Goal: Transaction & Acquisition: Book appointment/travel/reservation

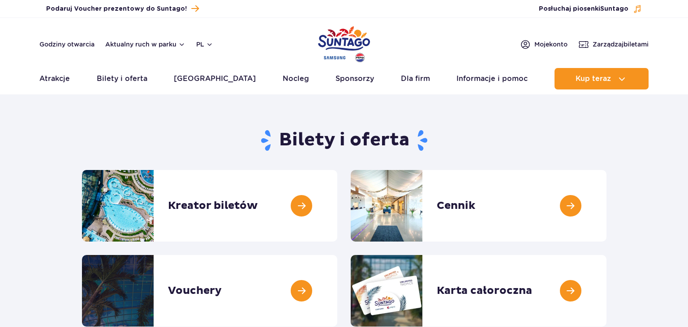
click at [337, 206] on link at bounding box center [337, 206] width 0 height 72
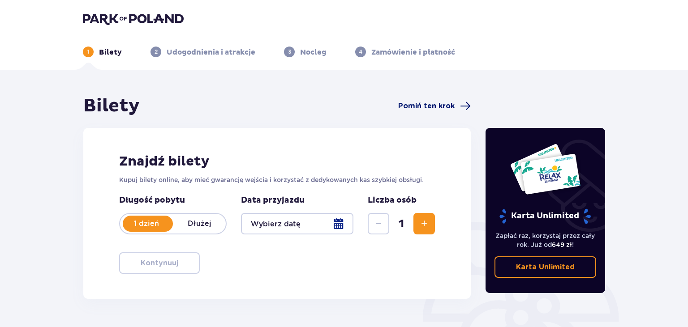
click at [429, 107] on span "Pomiń ten krok" at bounding box center [426, 106] width 56 height 10
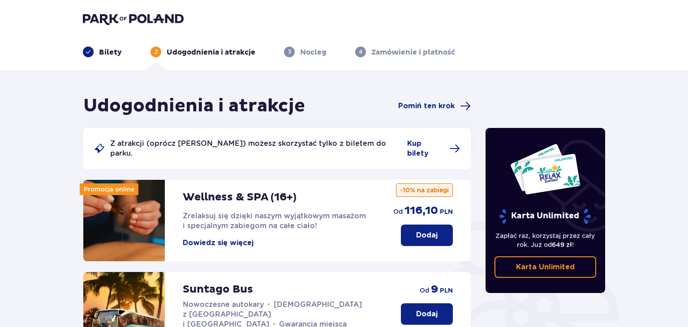
click at [429, 107] on span "Pomiń ten krok" at bounding box center [426, 106] width 56 height 10
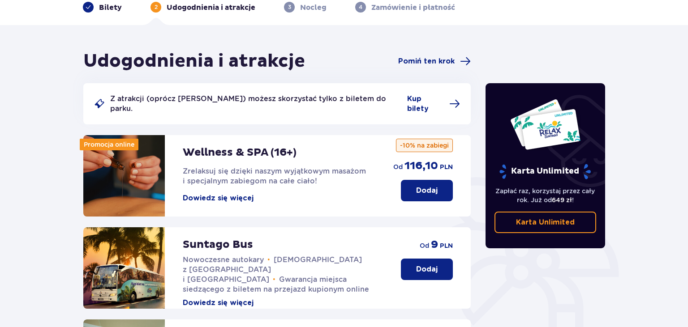
scroll to position [47, 0]
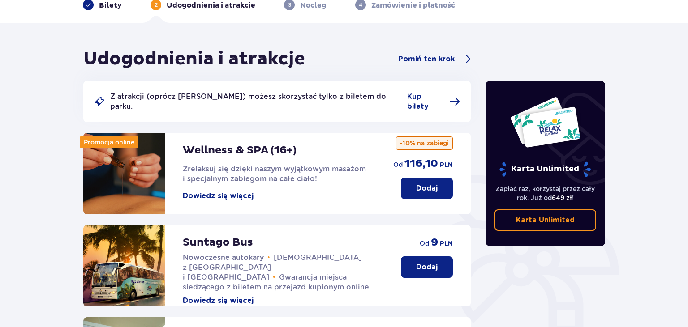
click at [205, 296] on button "Dowiedz się więcej" at bounding box center [218, 301] width 71 height 10
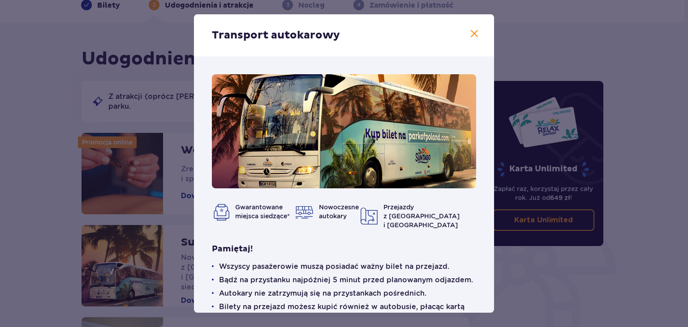
click at [472, 33] on span at bounding box center [474, 34] width 11 height 11
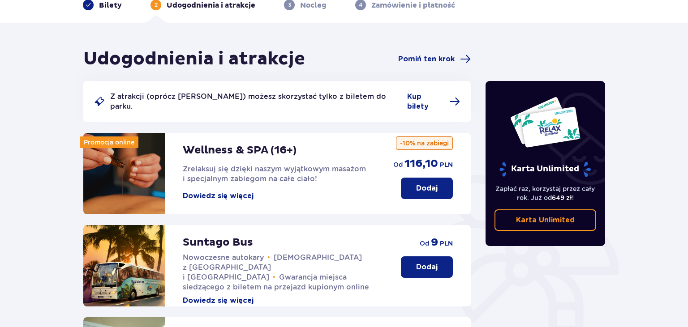
click at [439, 258] on button "Dodaj" at bounding box center [427, 267] width 52 height 21
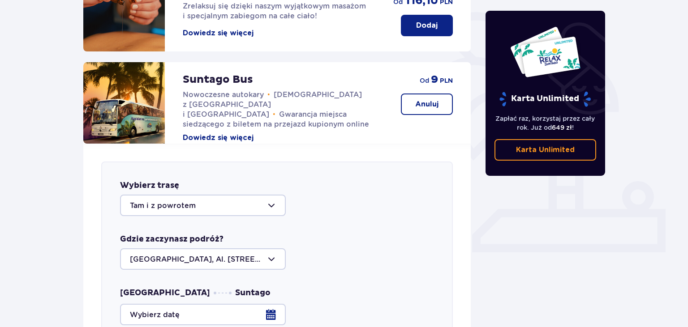
scroll to position [257, 0]
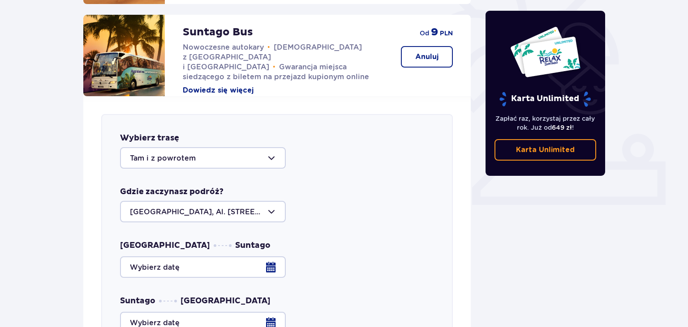
click at [271, 205] on div at bounding box center [203, 211] width 166 height 21
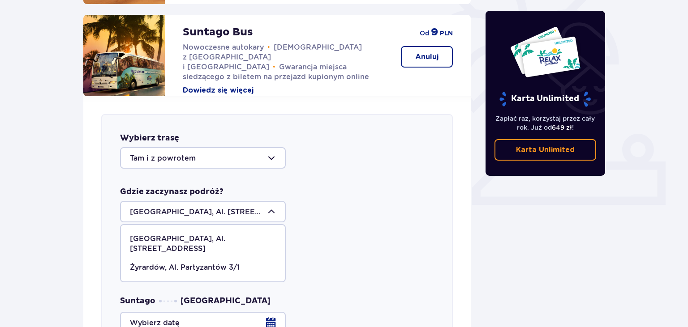
click at [218, 263] on p "Żyrardów, Al. Partyzantów 3/1" at bounding box center [185, 268] width 110 height 10
type input "Żyrardów, Al. Partyzantów 3/1"
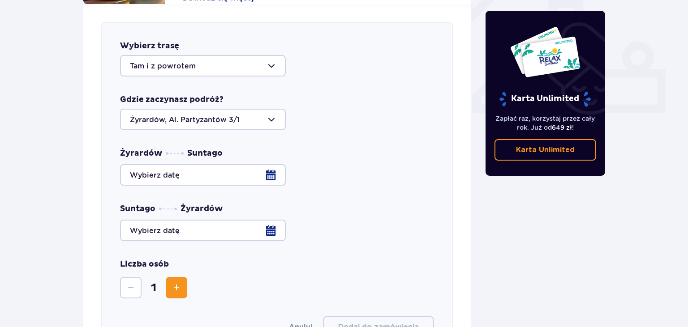
scroll to position [352, 0]
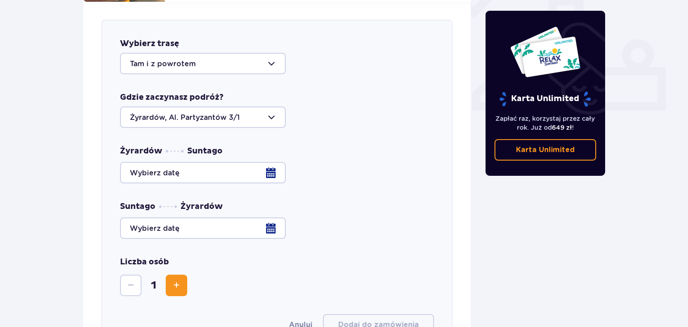
click at [277, 171] on div at bounding box center [277, 172] width 314 height 21
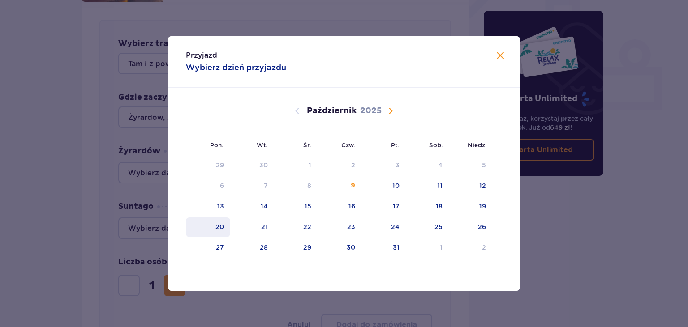
click at [223, 225] on div "20" at bounding box center [219, 227] width 9 height 9
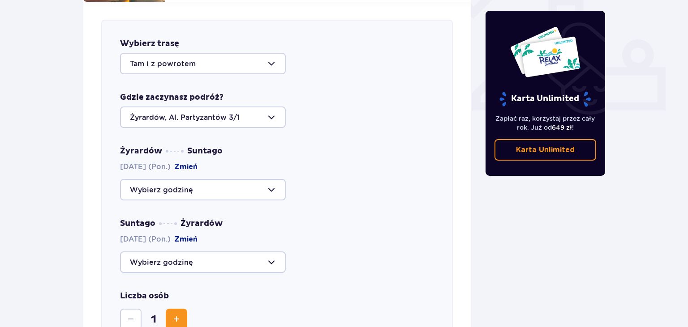
click at [273, 253] on div at bounding box center [203, 262] width 166 height 21
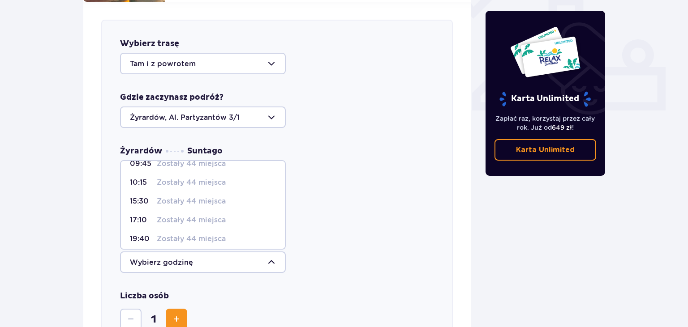
scroll to position [52, 0]
click at [323, 195] on div "Żyrardów Suntago 20.10.2025 (Pon.) Zmień Suntago Żyrardów 20.10.2025 (Pon.) Zmi…" at bounding box center [277, 209] width 314 height 127
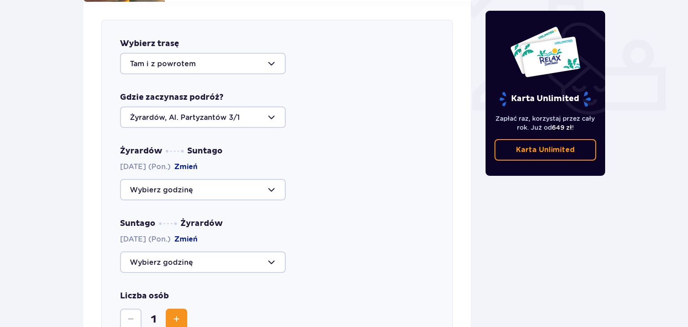
click at [271, 180] on div at bounding box center [203, 189] width 166 height 21
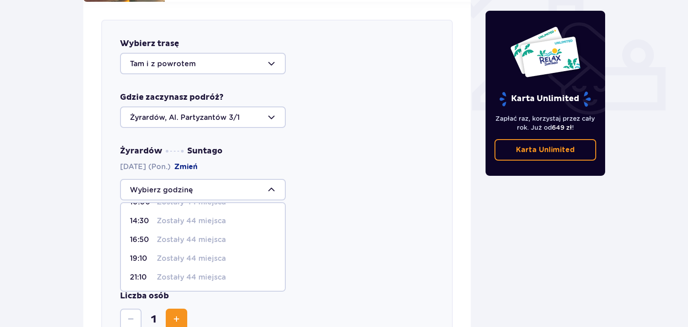
click at [211, 273] on p "Zostały 44 miejsca" at bounding box center [191, 278] width 69 height 10
type input "21:10"
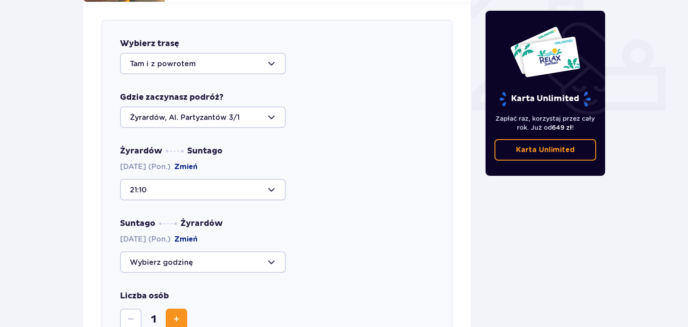
click at [179, 314] on span "Zwiększ" at bounding box center [176, 319] width 11 height 11
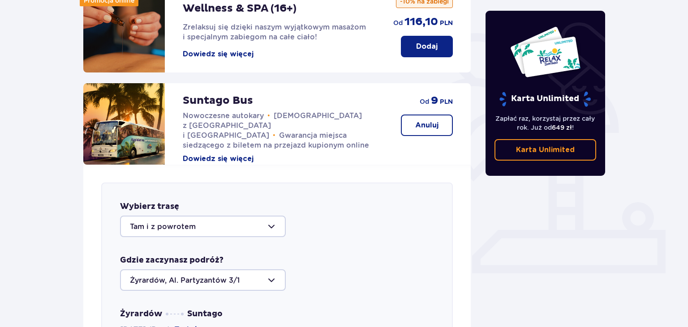
scroll to position [0, 0]
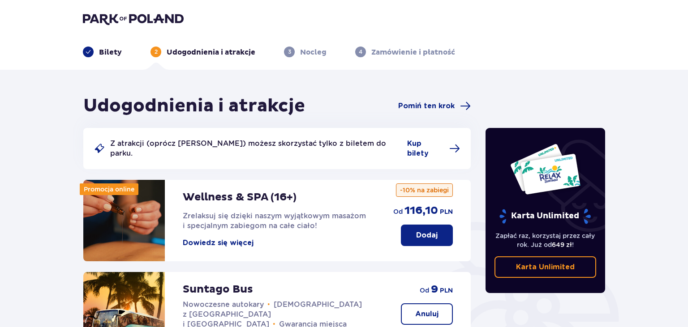
click at [101, 21] on img at bounding box center [133, 19] width 101 height 13
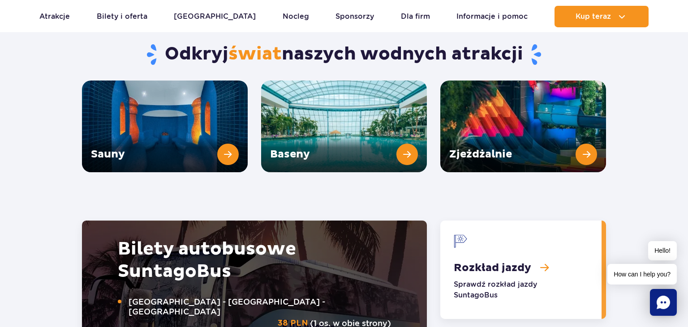
scroll to position [1277, 0]
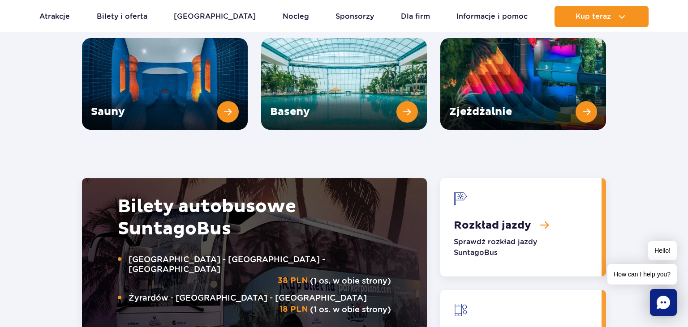
click at [502, 198] on link "Rozkład jazdy" at bounding box center [520, 227] width 161 height 99
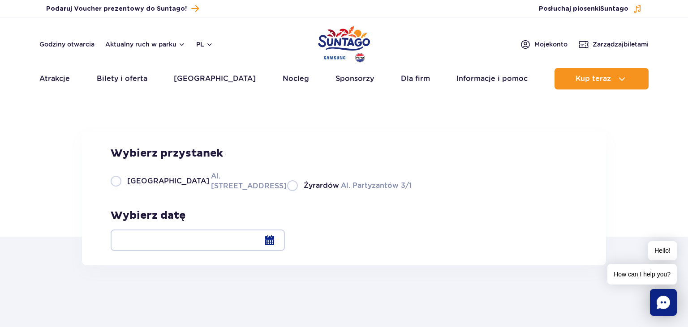
click at [287, 191] on label "Żyrardów Al. Partyzantów 3/1" at bounding box center [349, 185] width 124 height 11
click at [287, 191] on input "Żyrardów Al. Partyzantów 3/1" at bounding box center [292, 190] width 10 height 2
radio input "true"
click at [285, 245] on div at bounding box center [198, 240] width 174 height 21
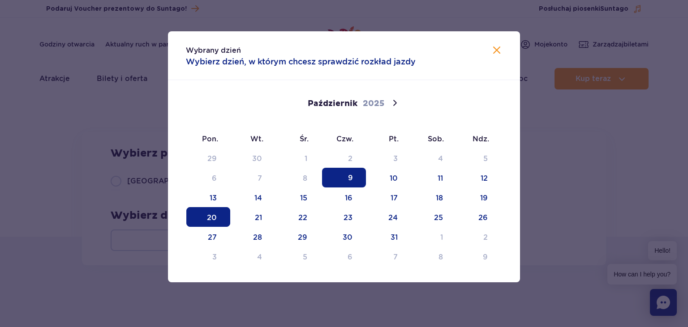
click at [220, 217] on span "20" at bounding box center [208, 217] width 44 height 20
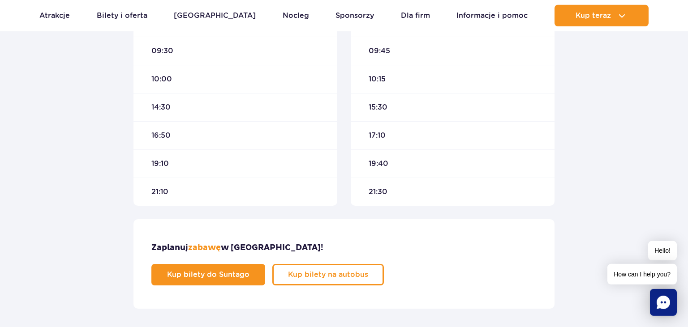
scroll to position [378, 0]
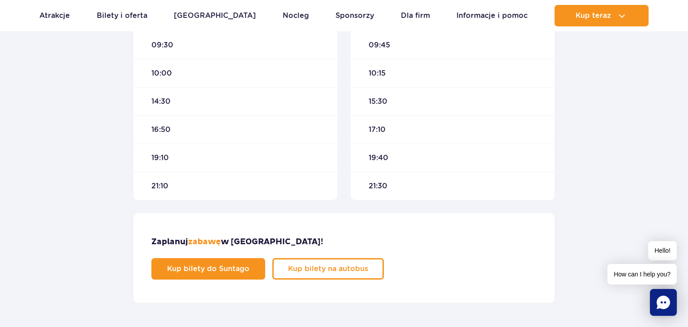
click at [167, 184] on span "21:10" at bounding box center [159, 186] width 17 height 10
click at [361, 266] on span "Kup bilety na autobus" at bounding box center [321, 269] width 80 height 7
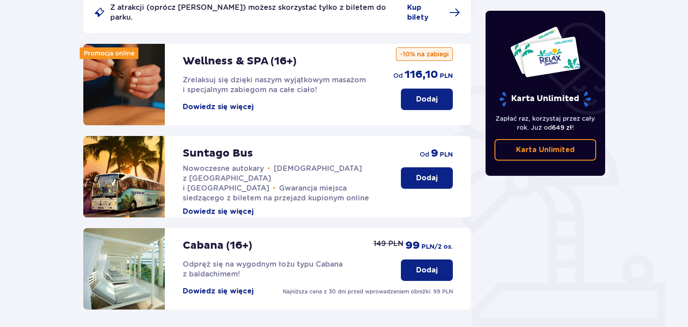
scroll to position [142, 0]
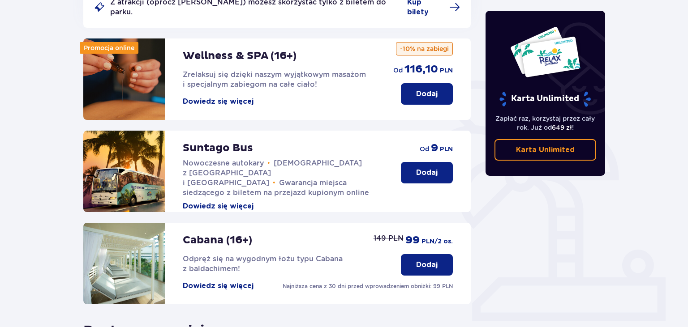
click at [228, 142] on p "Suntago Bus" at bounding box center [218, 148] width 70 height 13
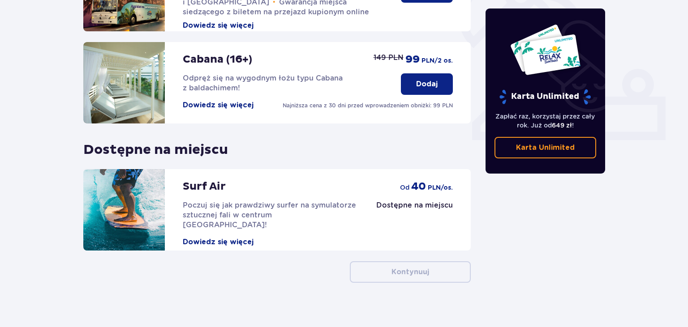
scroll to position [86, 0]
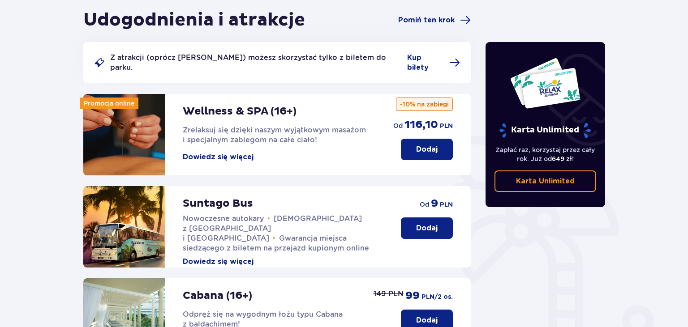
click at [438, 225] on button "Dodaj" at bounding box center [427, 228] width 52 height 21
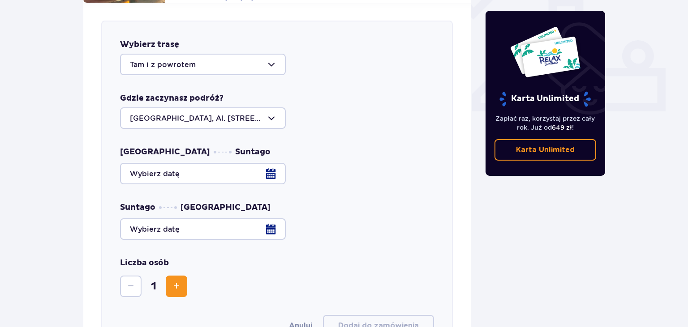
scroll to position [352, 0]
click at [270, 109] on div at bounding box center [203, 117] width 166 height 21
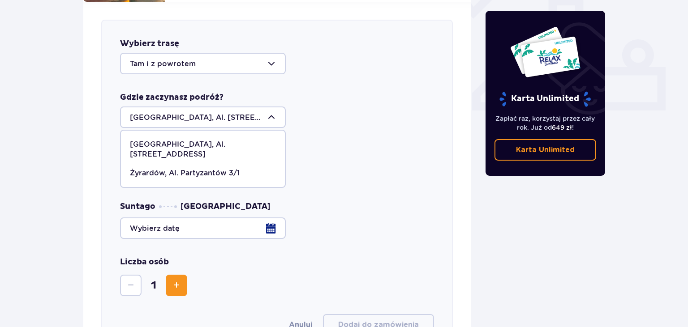
click at [138, 168] on p "Żyrardów, Al. Partyzantów 3/1" at bounding box center [185, 173] width 110 height 10
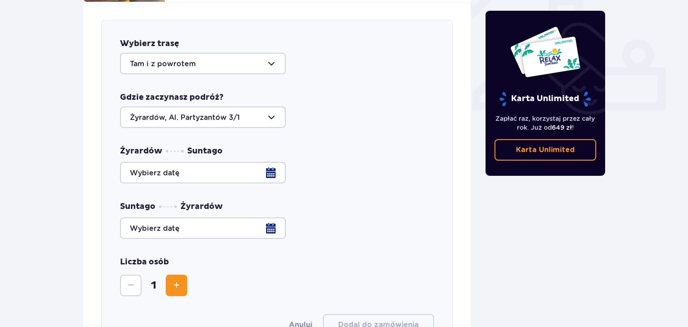
type input "Żyrardów, Al. Partyzantów 3/1"
click at [269, 167] on div at bounding box center [277, 172] width 314 height 21
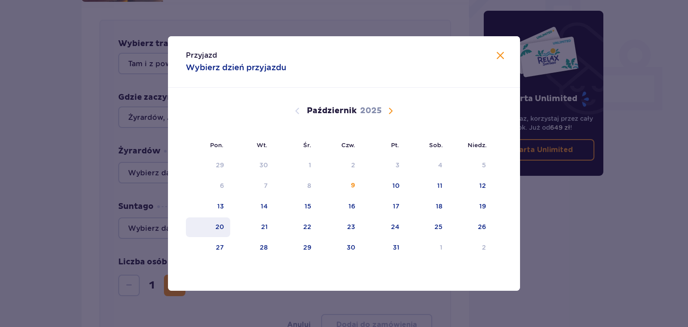
click at [215, 229] on div "20" at bounding box center [208, 228] width 44 height 20
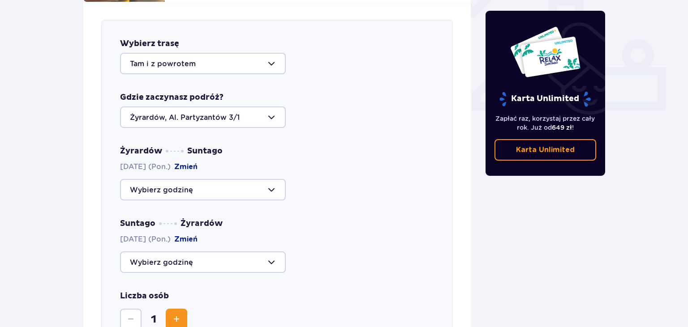
click at [271, 182] on div at bounding box center [203, 189] width 166 height 21
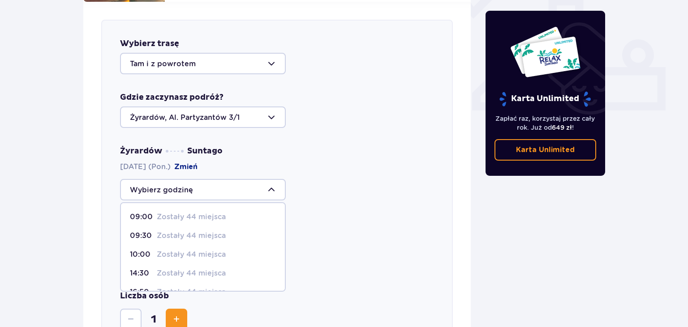
scroll to position [52, 0]
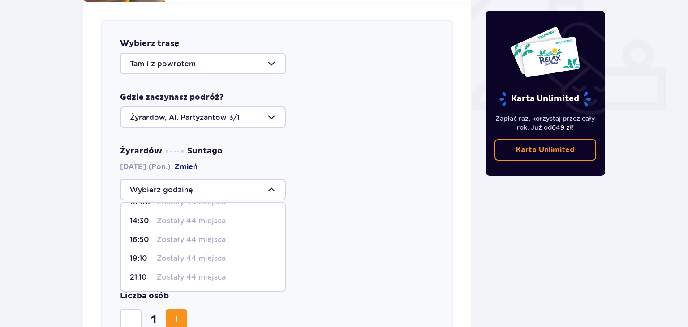
click at [166, 273] on p "Zostały 44 miejsca" at bounding box center [191, 278] width 69 height 10
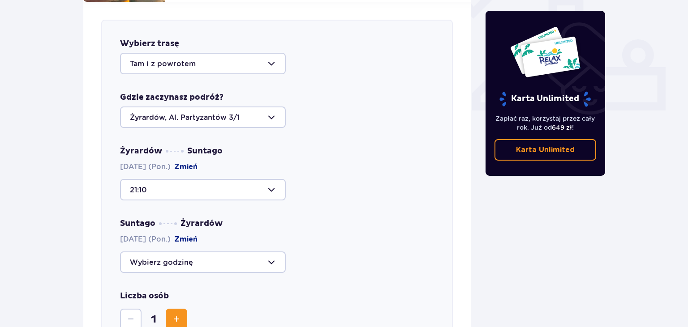
type input "21:10"
click at [177, 314] on span "Zwiększ" at bounding box center [176, 319] width 11 height 11
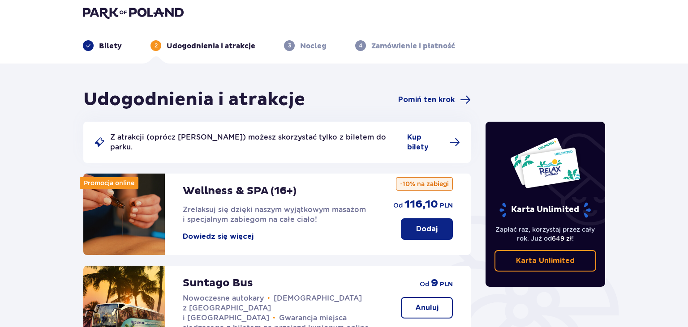
scroll to position [0, 0]
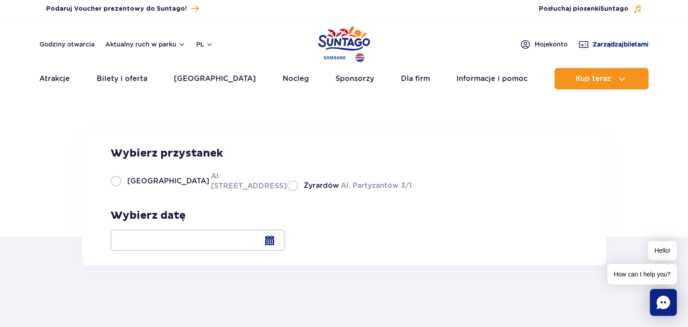
click at [611, 47] on span "Zarządzaj biletami" at bounding box center [620, 44] width 56 height 9
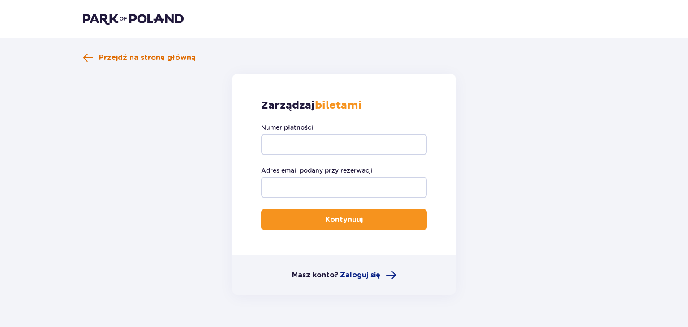
click at [90, 61] on span at bounding box center [88, 57] width 11 height 11
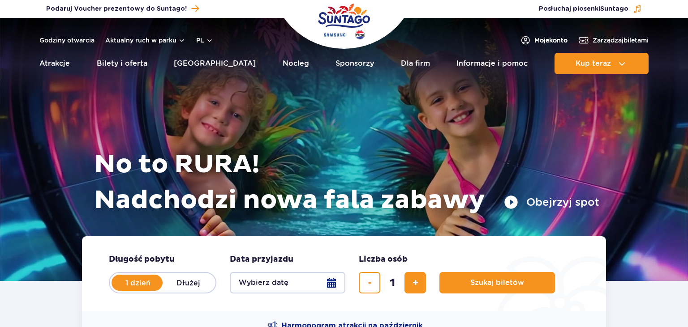
click at [544, 40] on span "Moje konto" at bounding box center [550, 40] width 33 height 9
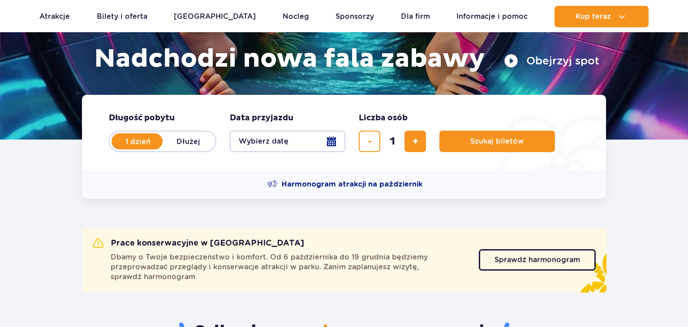
scroll to position [142, 0]
click at [660, 304] on icon "Chat" at bounding box center [662, 302] width 13 height 13
click at [662, 306] on icon "Chat" at bounding box center [662, 302] width 13 height 13
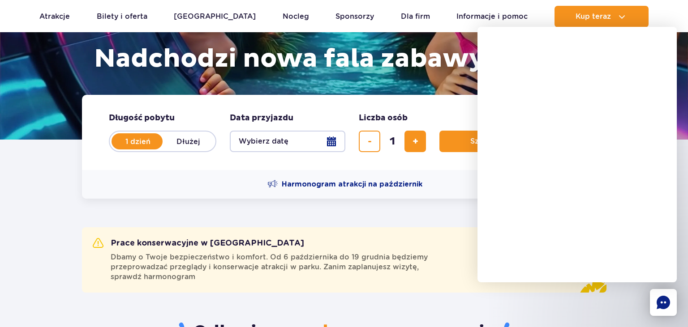
click at [386, 233] on div "Prace konserwacyjne w Suntago Dbamy o Twoje bezpieczeństwo i komfort. Od 6 paźd…" at bounding box center [344, 259] width 524 height 65
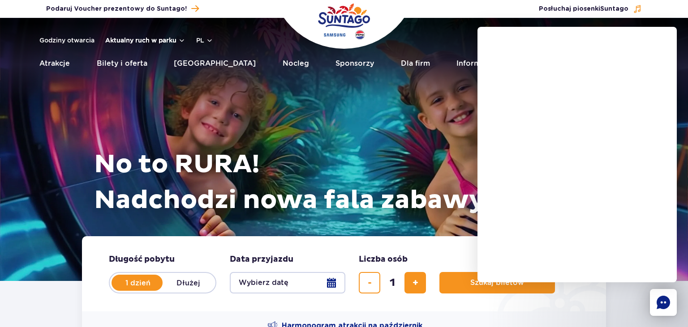
click at [146, 40] on button "Aktualny ruch w parku" at bounding box center [145, 40] width 80 height 7
click at [76, 42] on link "Godziny otwarcia" at bounding box center [66, 40] width 55 height 9
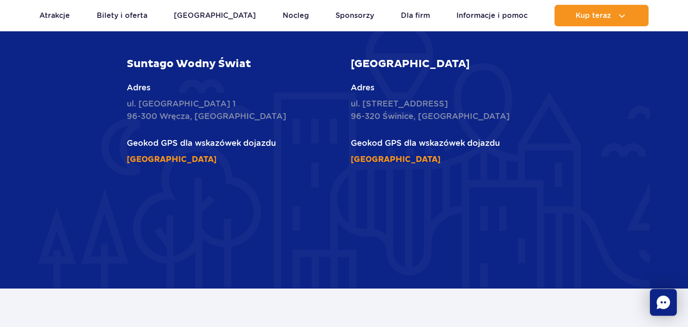
scroll to position [1421, 0]
